Goal: Communication & Community: Connect with others

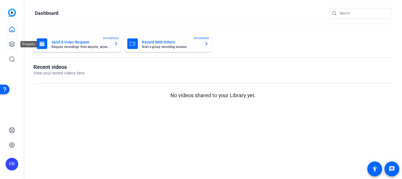
click at [11, 45] on icon at bounding box center [12, 44] width 6 height 6
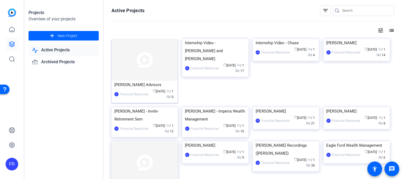
click at [135, 71] on img at bounding box center [145, 60] width 66 height 42
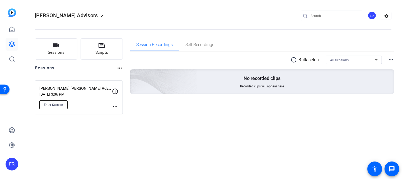
click at [54, 103] on span "Enter Session" at bounding box center [53, 105] width 19 height 4
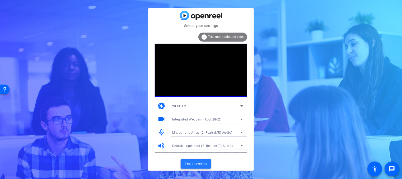
click at [194, 162] on span "Enter session" at bounding box center [196, 164] width 22 height 6
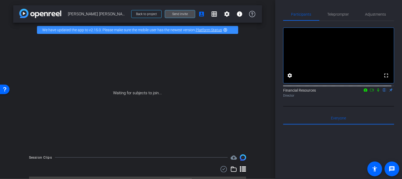
click at [185, 12] on span "Send invite" at bounding box center [180, 14] width 16 height 4
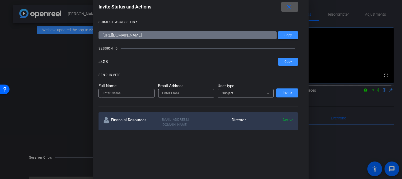
click at [114, 91] on input at bounding box center [127, 93] width 48 height 6
type input "Shannon Mulligan"
click at [166, 93] on input "email" at bounding box center [186, 93] width 48 height 6
type input "support@openreel.com"
click at [268, 93] on icon at bounding box center [268, 93] width 6 height 6
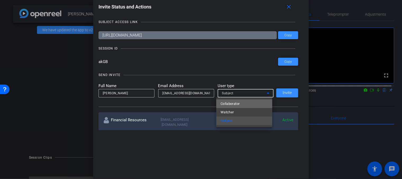
click at [229, 104] on span "Collaborator" at bounding box center [230, 103] width 19 height 6
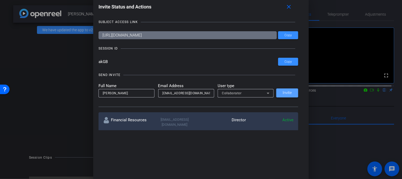
click at [284, 90] on button "Invite" at bounding box center [287, 92] width 22 height 9
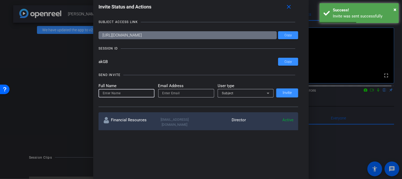
click at [120, 93] on input at bounding box center [127, 93] width 48 height 6
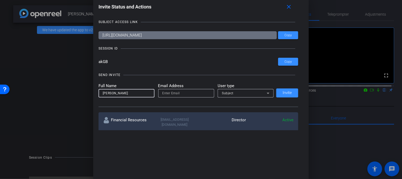
type input "Emilie Lucier"
click at [162, 93] on input "email" at bounding box center [186, 93] width 48 height 6
click at [173, 91] on input "email" at bounding box center [186, 93] width 48 height 6
click at [169, 95] on input "email" at bounding box center [186, 93] width 48 height 6
paste input "emilie.lucier@lpl.com"
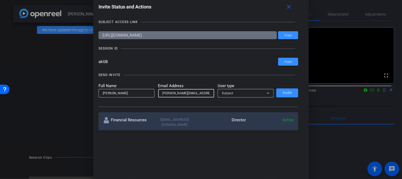
type input "emilie.lucier@lpl.com"
click at [267, 93] on icon at bounding box center [268, 92] width 3 height 1
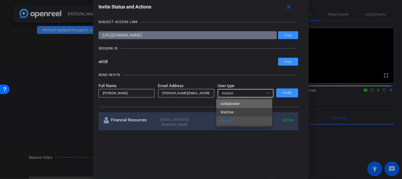
click at [243, 103] on mat-option "Collaborator" at bounding box center [244, 103] width 56 height 8
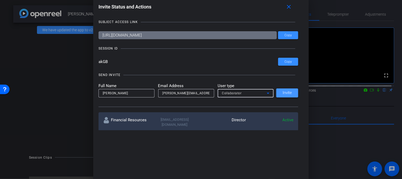
click at [289, 92] on span "Invite" at bounding box center [287, 93] width 9 height 4
